Goal: Task Accomplishment & Management: Manage account settings

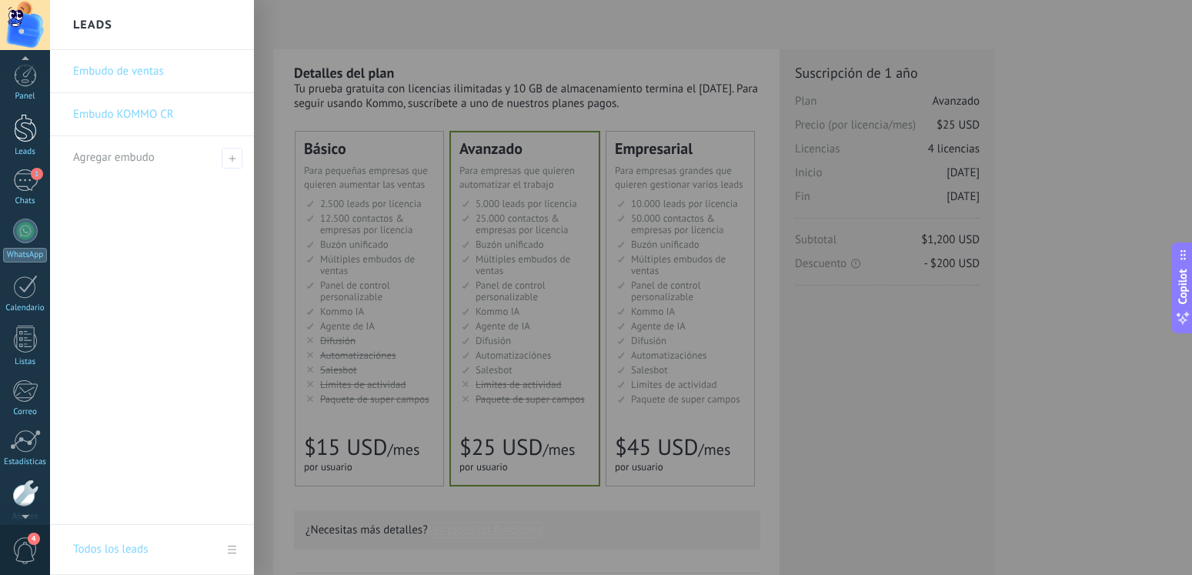
click at [28, 133] on div at bounding box center [25, 128] width 23 height 28
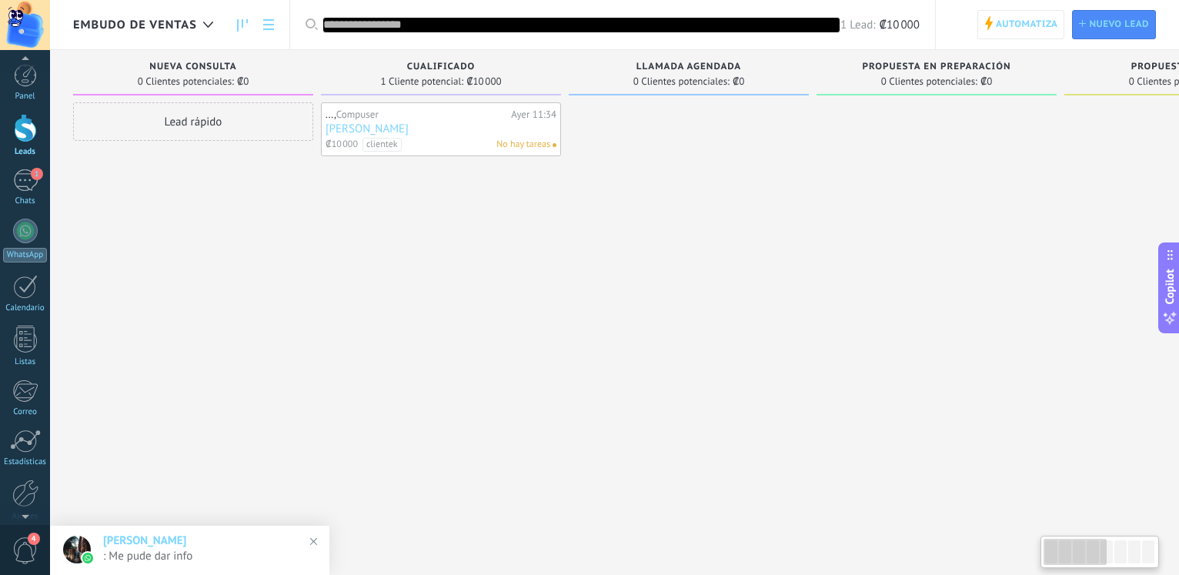
click at [459, 118] on div "..., Compuser" at bounding box center [416, 114] width 182 height 12
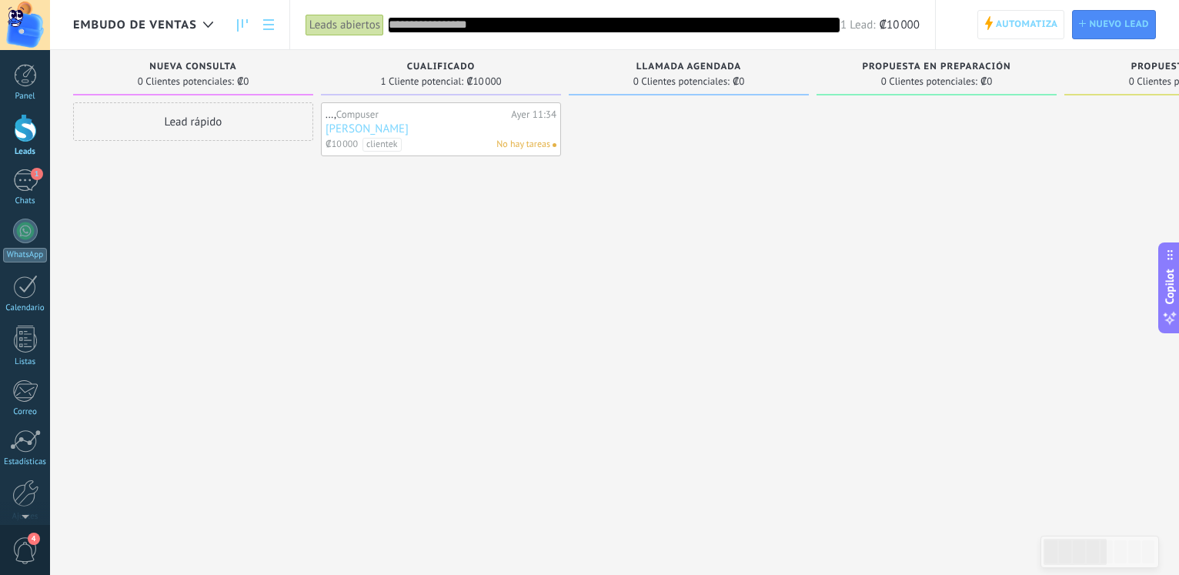
click at [455, 130] on div "Embudo de ventas Leads abiertos Aplicar 1 Lead: ₡10 000 Leads abiertos Mis lead…" at bounding box center [614, 300] width 1129 height 601
click at [443, 126] on link "[PERSON_NAME]" at bounding box center [440, 128] width 231 height 13
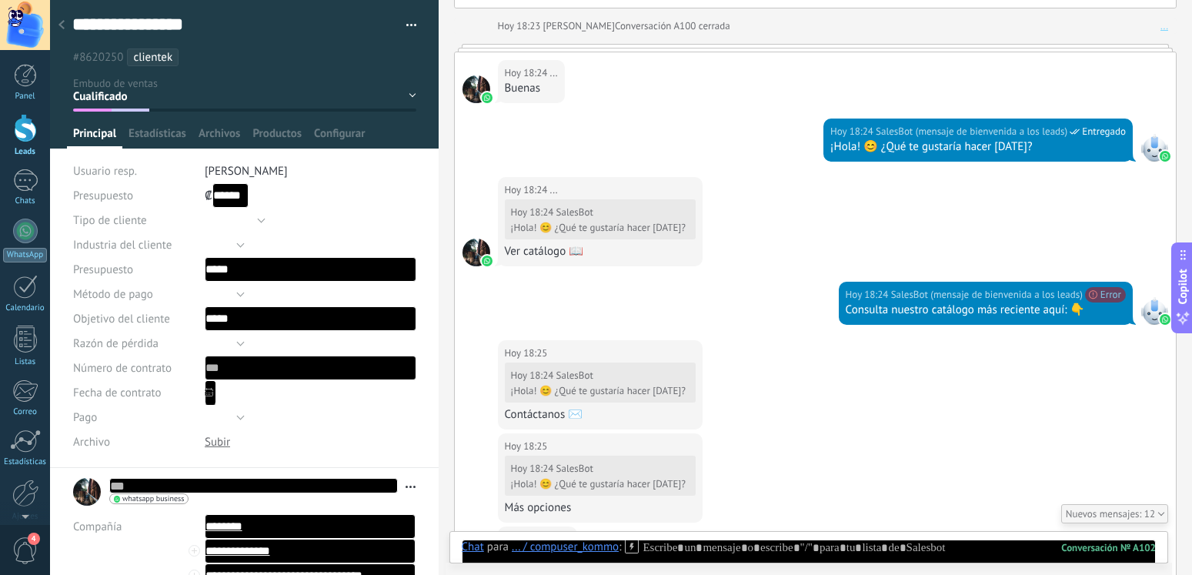
scroll to position [1849, 0]
